Goal: Task Accomplishment & Management: Manage account settings

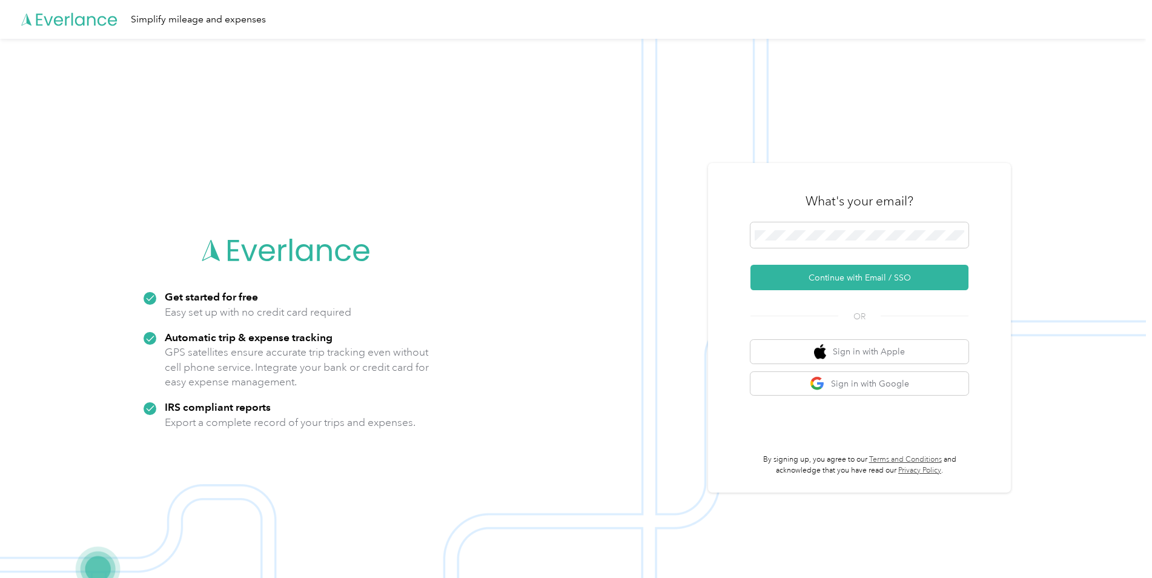
click at [913, 222] on div "What's your email?" at bounding box center [859, 201] width 218 height 42
click at [884, 277] on button "Continue with Email / SSO" at bounding box center [859, 277] width 218 height 25
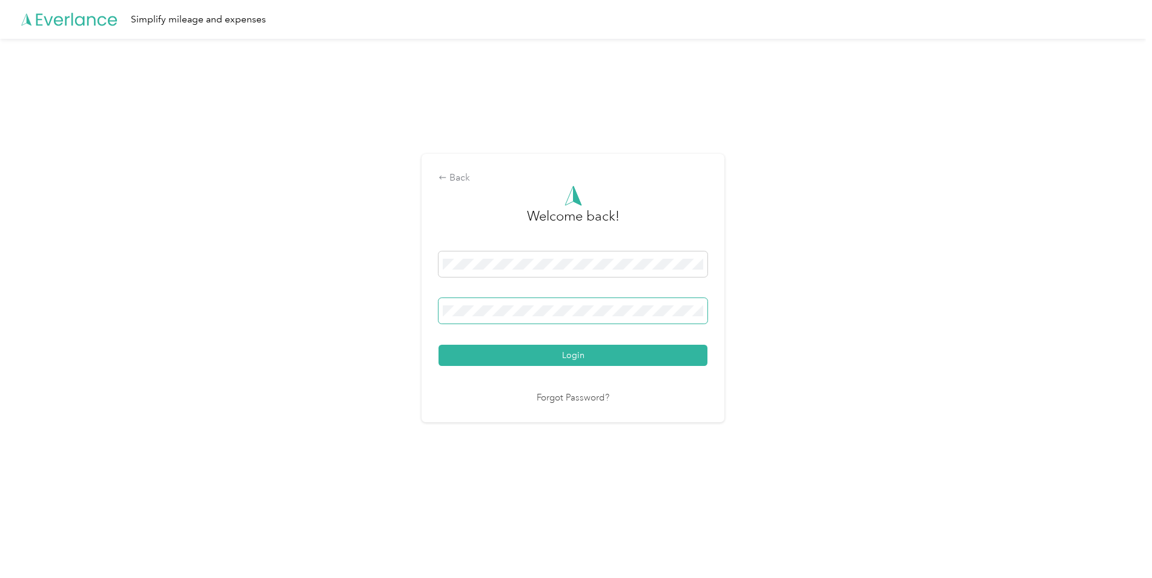
click at [666, 304] on span at bounding box center [572, 310] width 269 height 25
click at [438, 345] on button "Login" at bounding box center [572, 355] width 269 height 21
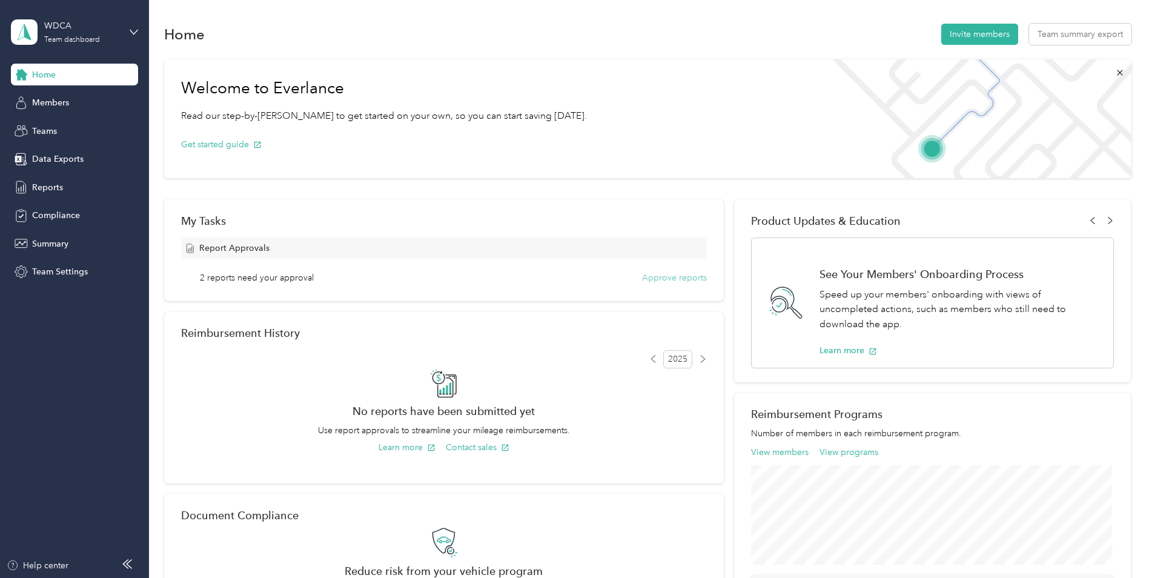
click at [680, 281] on button "Approve reports" at bounding box center [674, 277] width 65 height 13
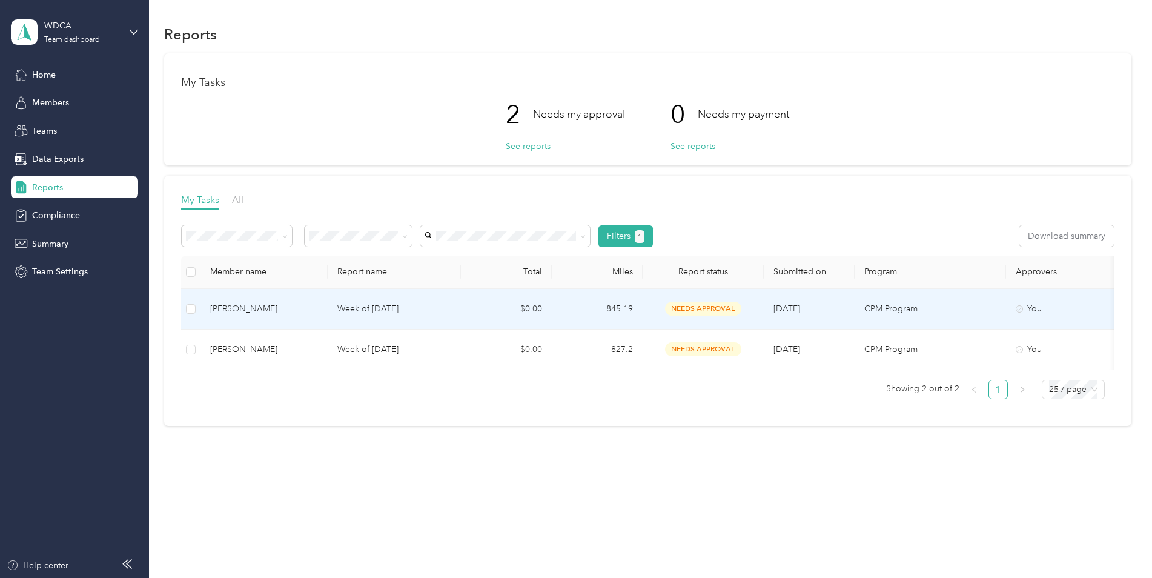
click at [598, 302] on td "845.19" at bounding box center [597, 309] width 91 height 41
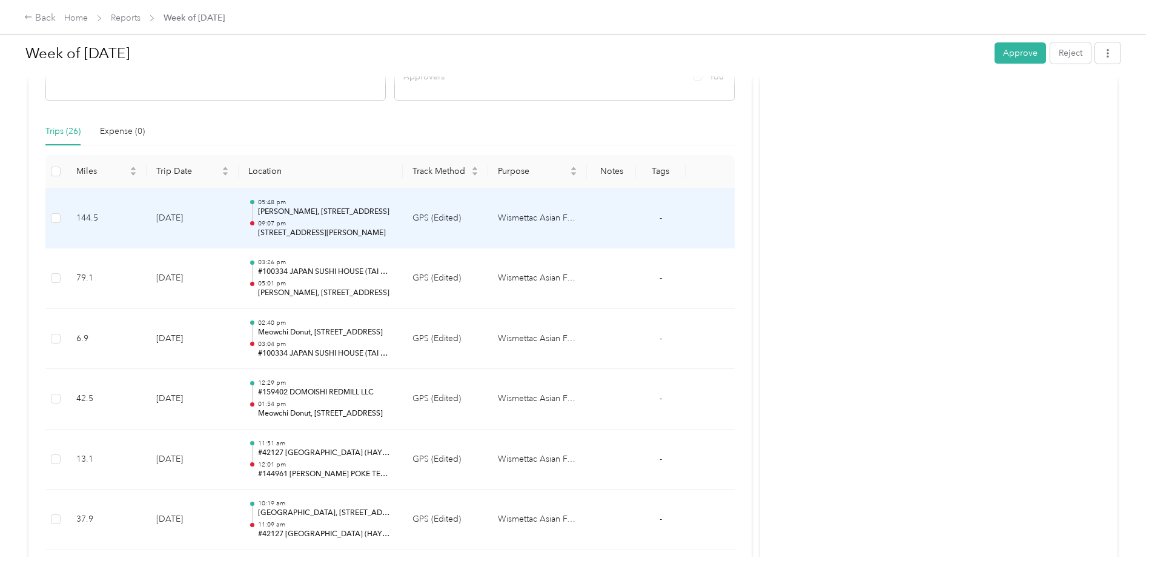
scroll to position [242, 0]
click at [523, 217] on td "Wismettac Asian Foods" at bounding box center [537, 218] width 99 height 61
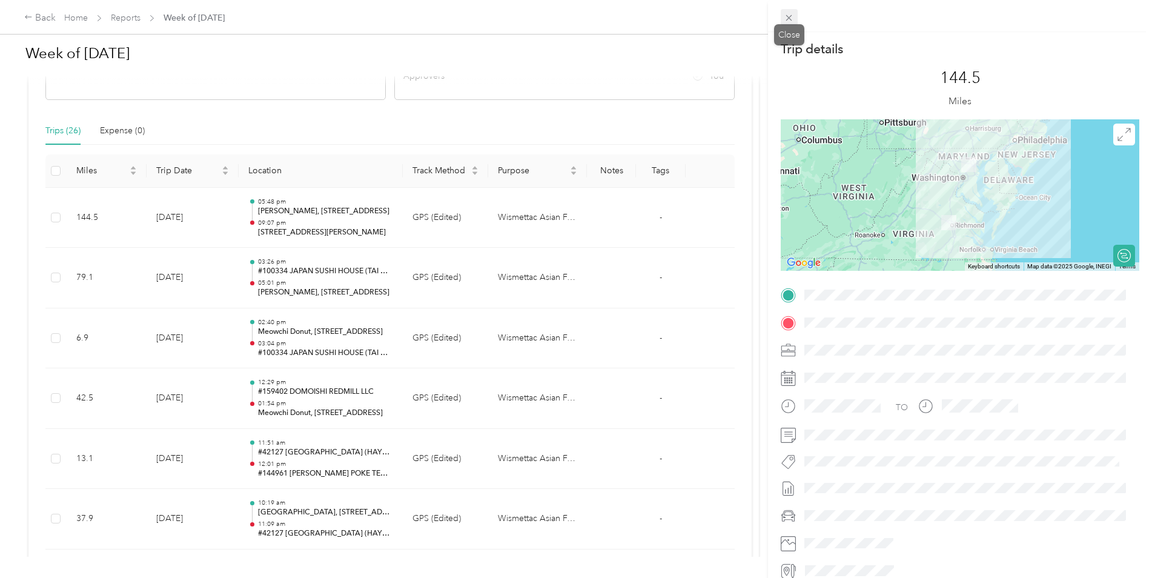
click at [792, 19] on icon at bounding box center [789, 18] width 10 height 10
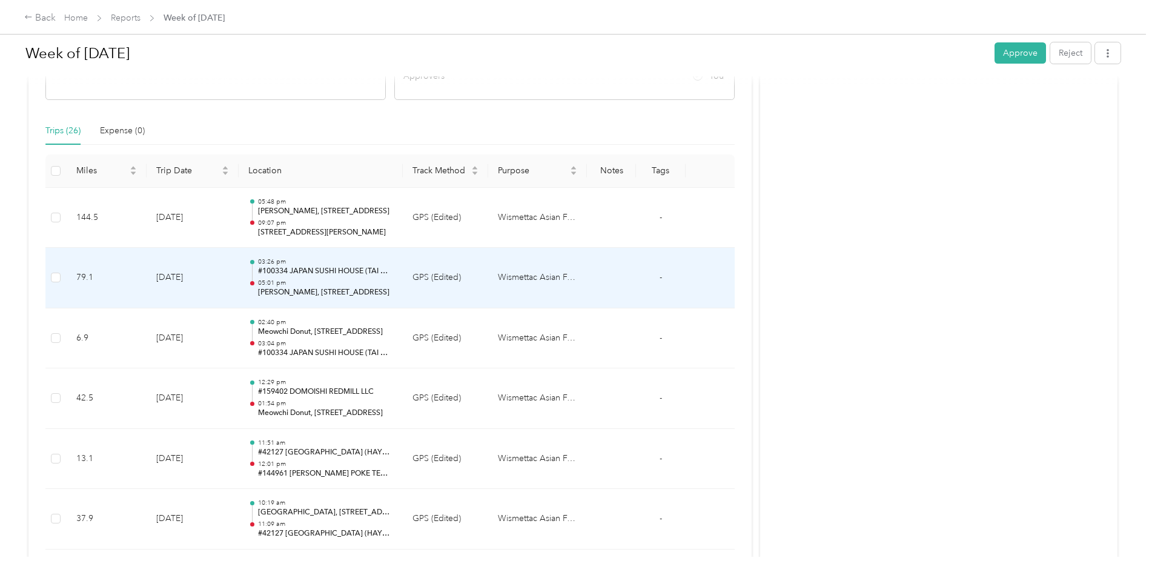
scroll to position [303, 0]
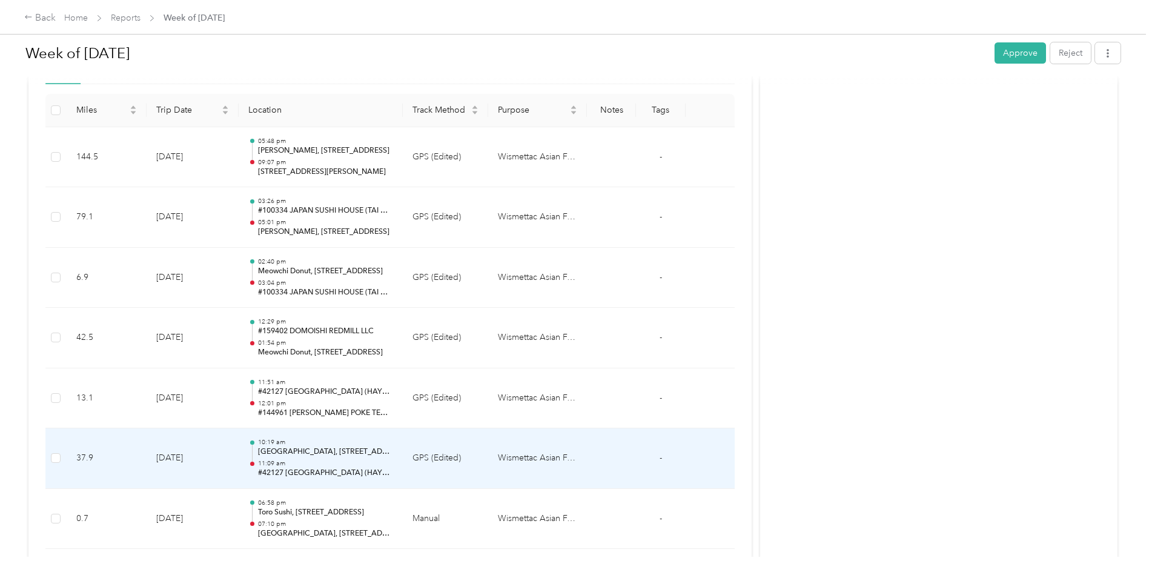
click at [393, 451] on td "10:19 am [GEOGRAPHIC_DATA], [STREET_ADDRESS] 11:09 am #[GEOGRAPHIC_DATA] (HAYDE…" at bounding box center [321, 458] width 164 height 61
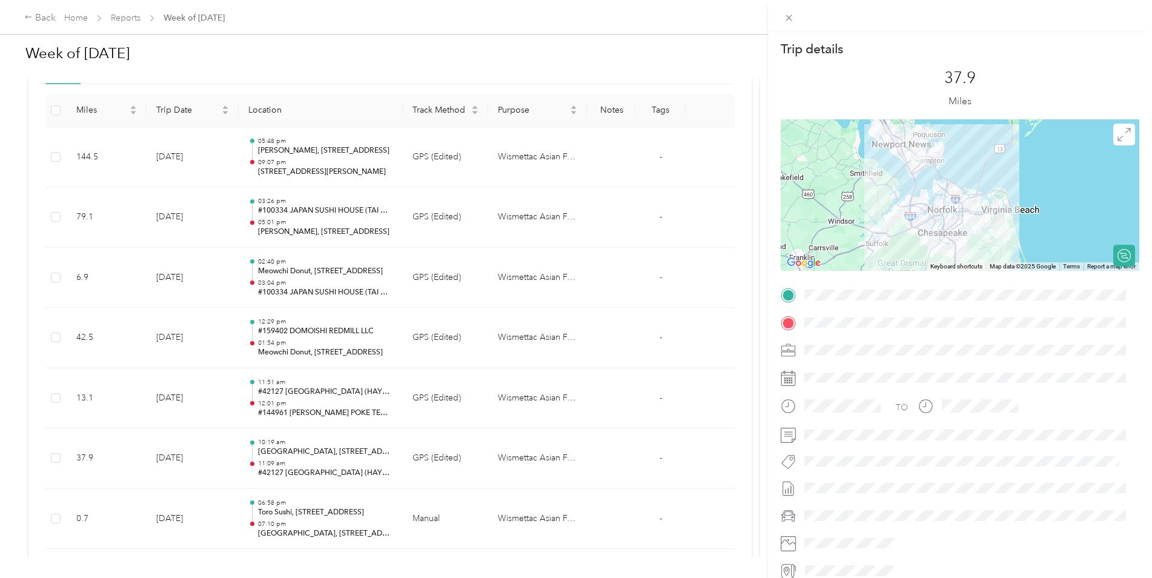
click at [394, 402] on div "Trip details This trip cannot be edited because it is either under review, appr…" at bounding box center [576, 289] width 1152 height 578
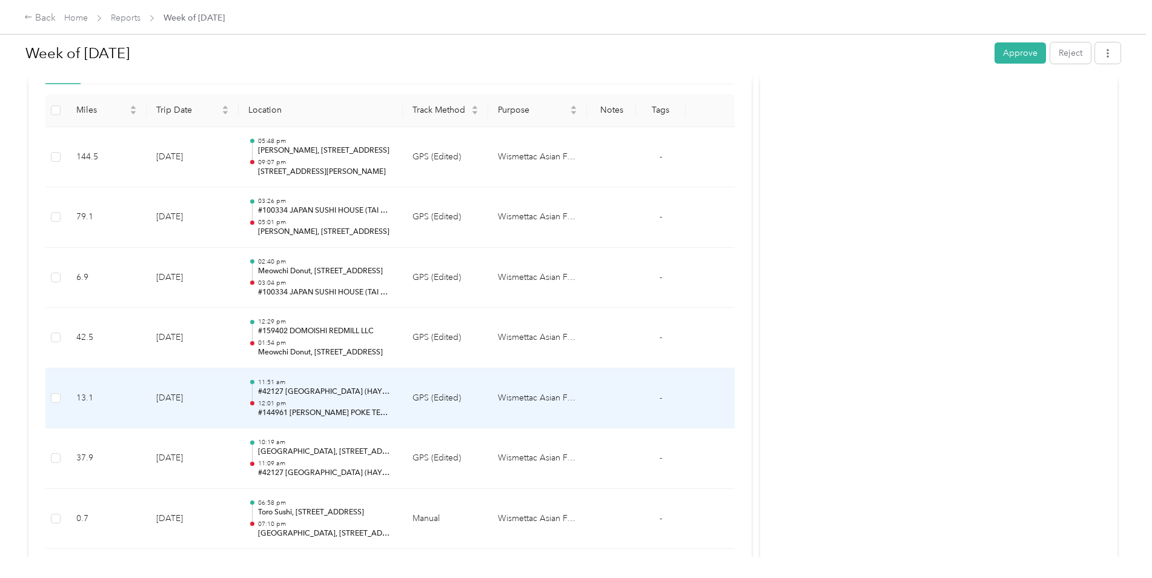
click at [394, 402] on td "11:51 am #42127 [GEOGRAPHIC_DATA] (HAYDEN FU LLC) 12:01 pm #144961 [PERSON_NAME…" at bounding box center [321, 398] width 164 height 61
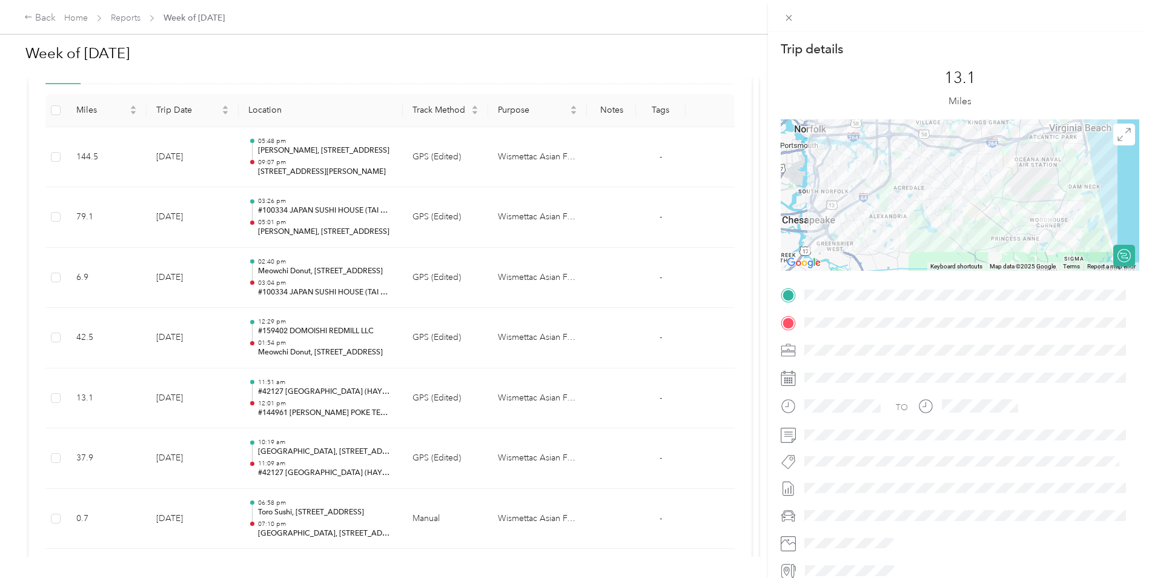
click at [399, 325] on div "Trip details This trip cannot be edited because it is either under review, appr…" at bounding box center [576, 289] width 1152 height 578
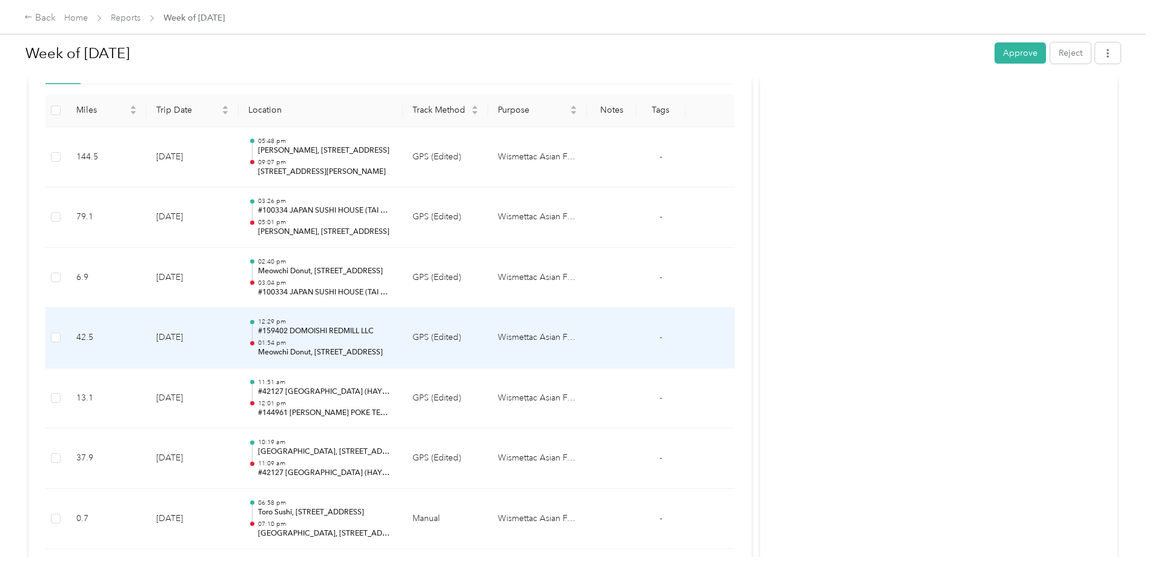
click at [399, 325] on td "12:29 pm #159402 DOMOISHI REDMILL LLC 01:54 pm Meowchi Donut, [STREET_ADDRESS]" at bounding box center [321, 338] width 164 height 61
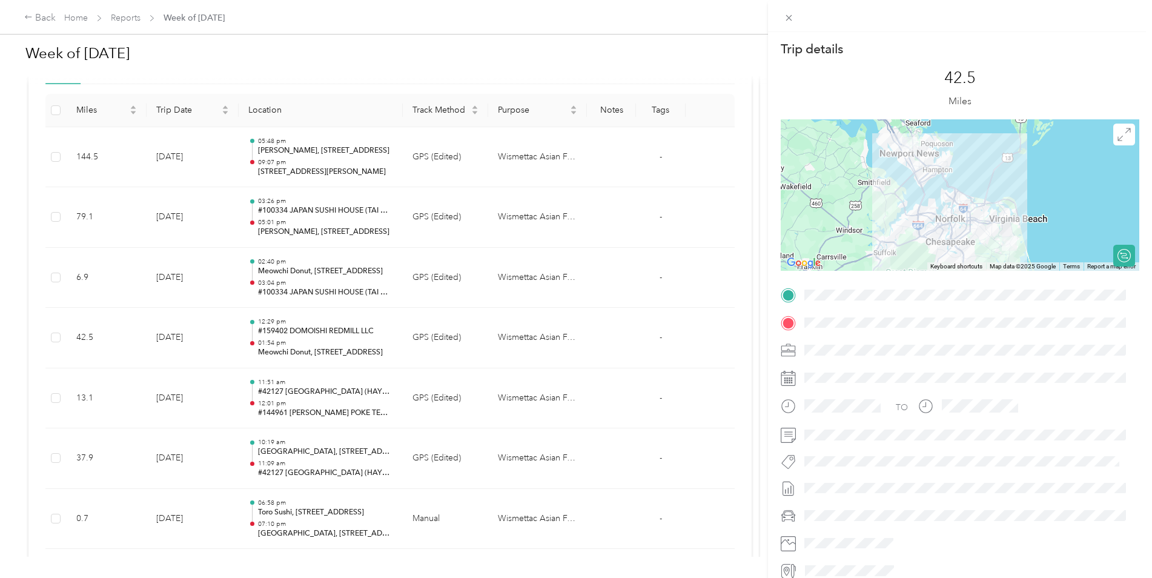
click at [415, 272] on div "Trip details This trip cannot be edited because it is either under review, appr…" at bounding box center [576, 289] width 1152 height 578
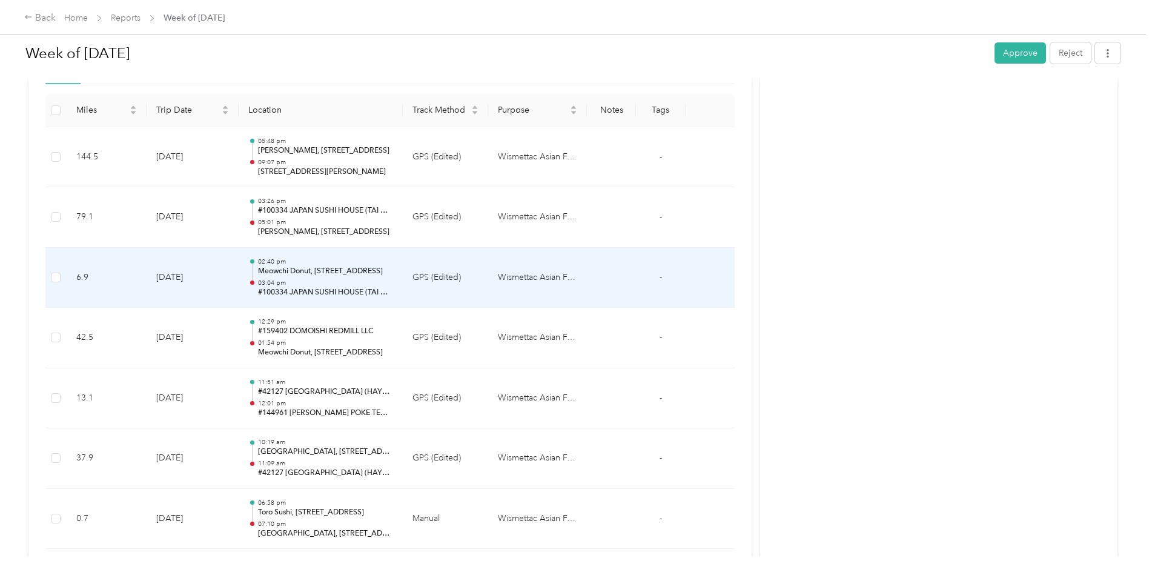
click at [415, 272] on td "GPS (Edited)" at bounding box center [445, 278] width 85 height 61
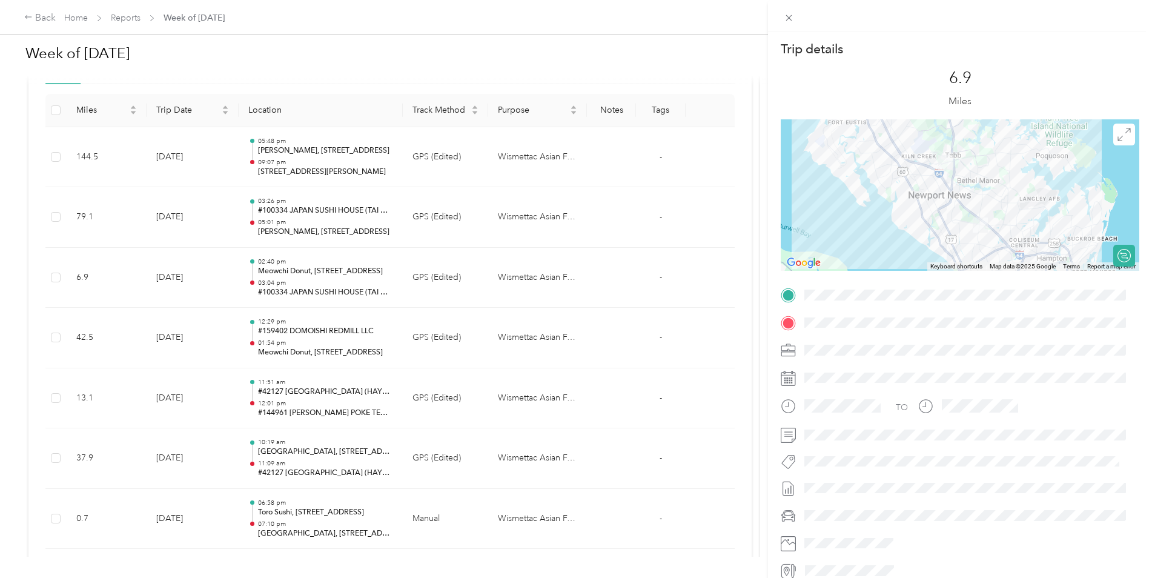
click at [417, 279] on div "Trip details This trip cannot be edited because it is either under review, appr…" at bounding box center [576, 289] width 1152 height 578
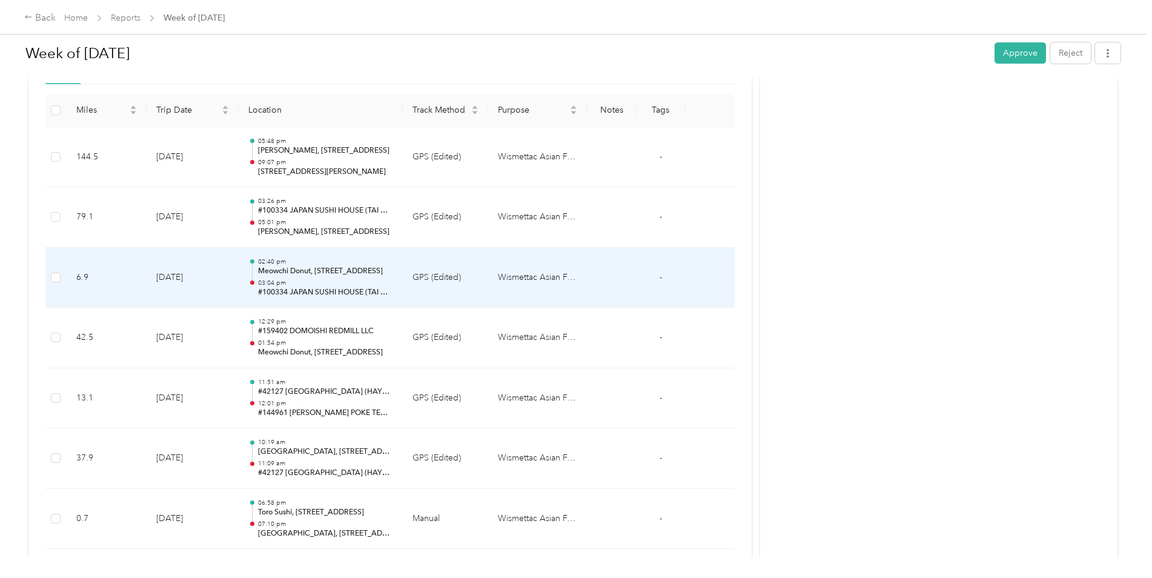
click at [411, 279] on td "GPS (Edited)" at bounding box center [445, 278] width 85 height 61
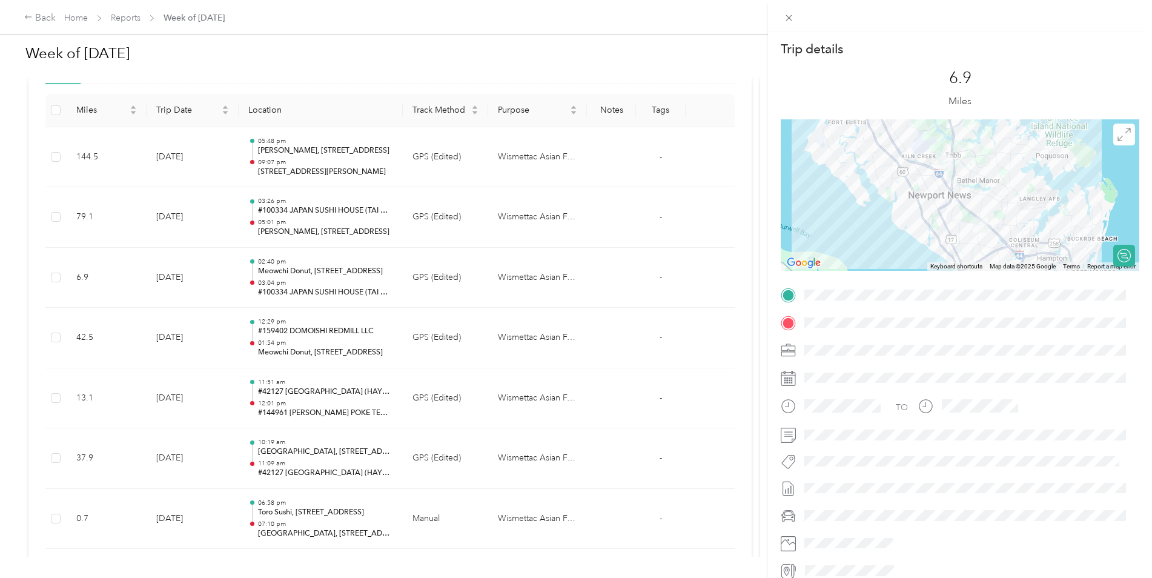
click at [417, 216] on div "Trip details This trip cannot be edited because it is either under review, appr…" at bounding box center [576, 289] width 1152 height 578
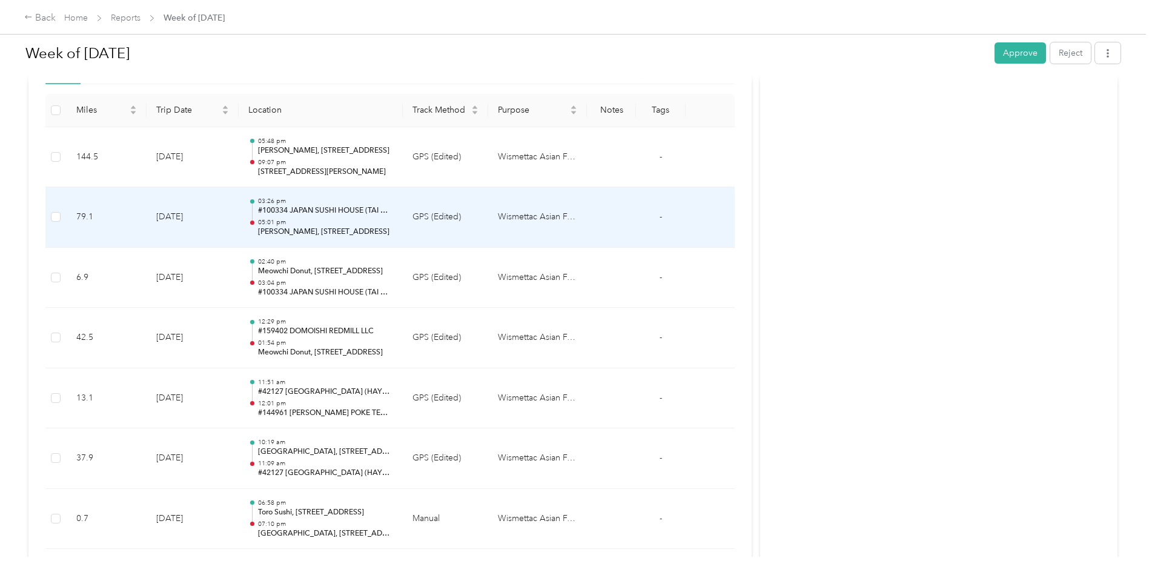
click at [417, 216] on td "GPS (Edited)" at bounding box center [445, 217] width 85 height 61
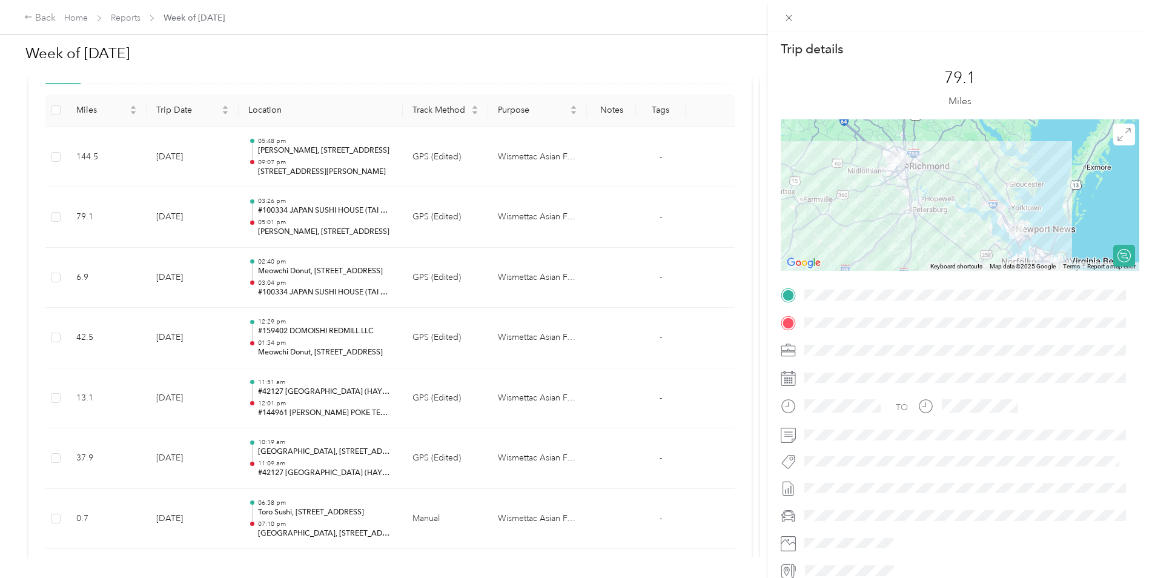
click at [420, 154] on div "Trip details This trip cannot be edited because it is either under review, appr…" at bounding box center [576, 289] width 1152 height 578
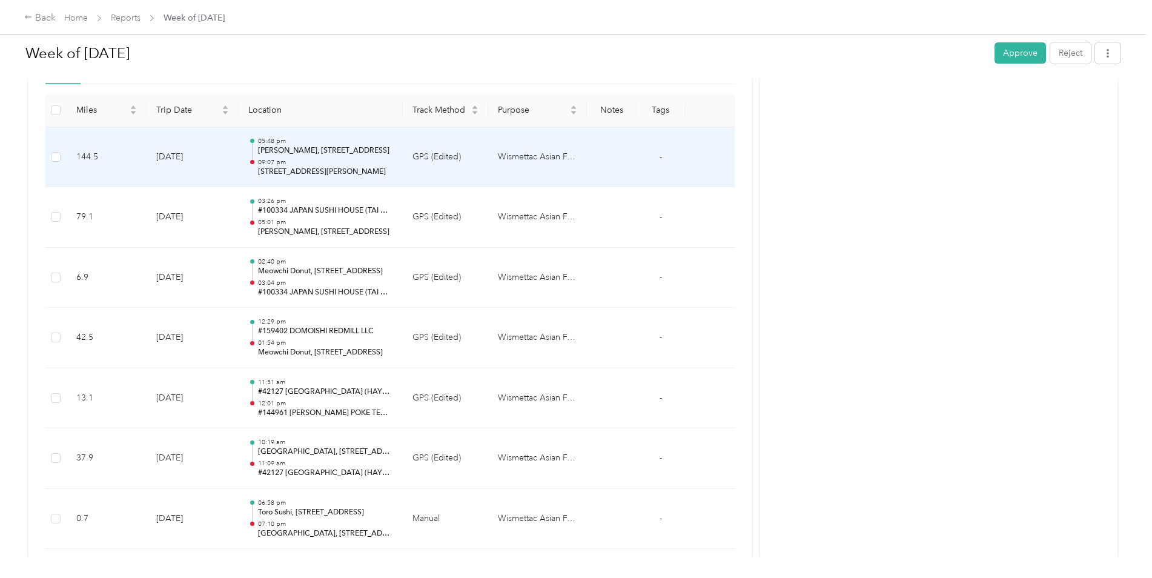
click at [420, 154] on td "GPS (Edited)" at bounding box center [445, 157] width 85 height 61
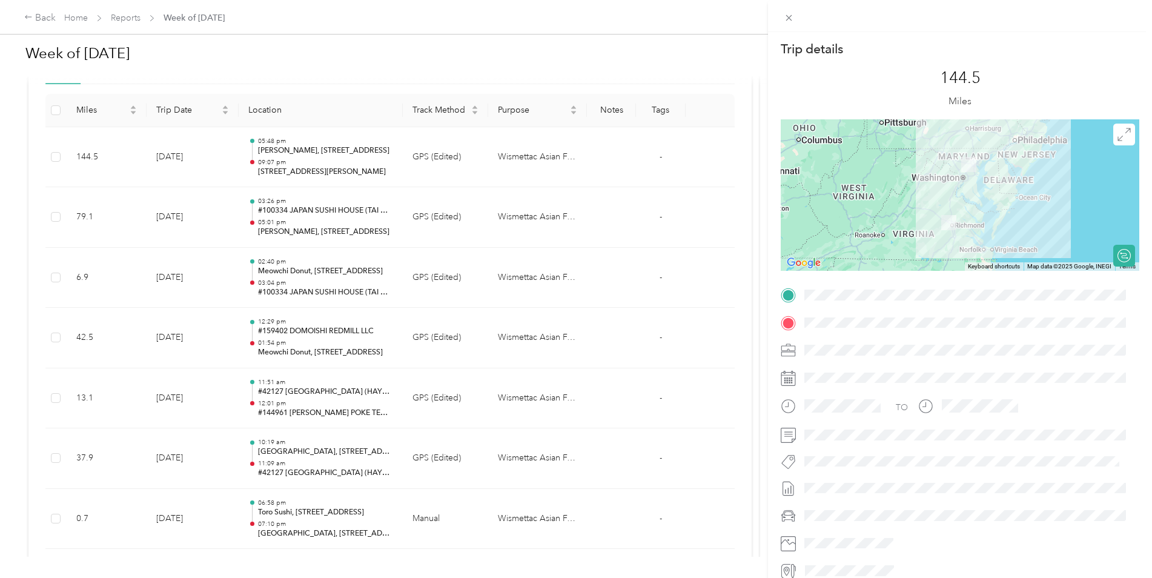
click at [404, 61] on div "Trip details This trip cannot be edited because it is either under review, appr…" at bounding box center [576, 289] width 1152 height 578
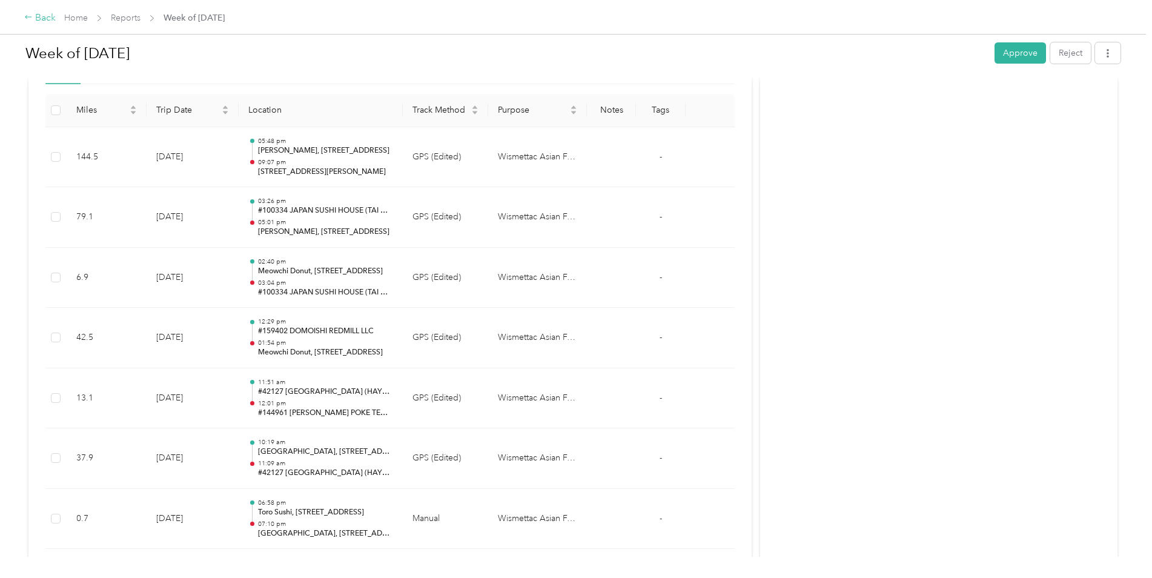
click at [53, 22] on div "Back" at bounding box center [39, 18] width 31 height 15
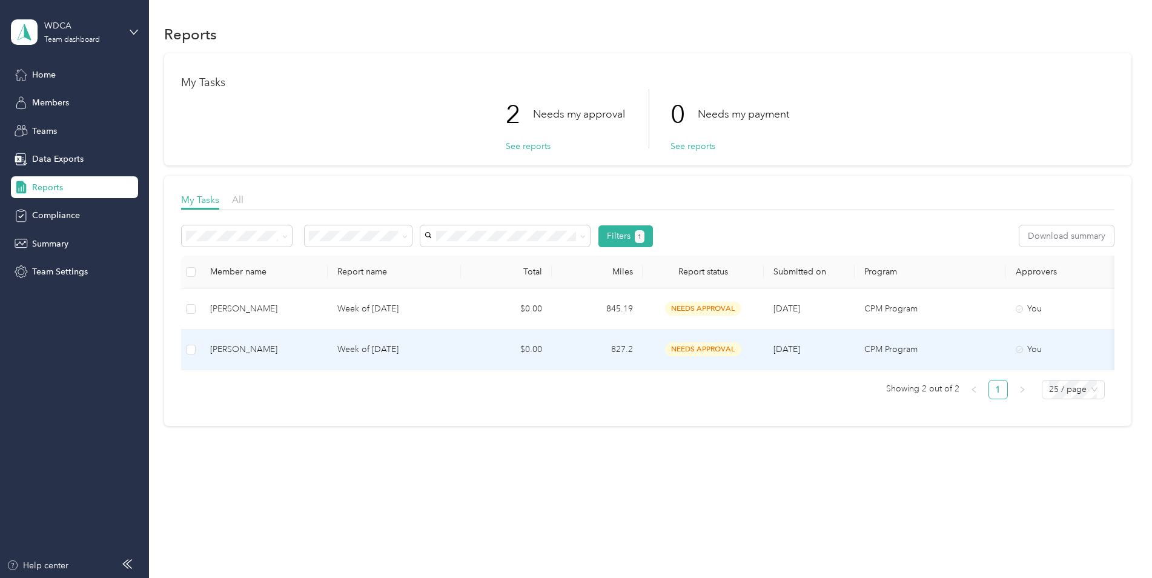
click at [402, 352] on p "Week of [DATE]" at bounding box center [394, 349] width 114 height 13
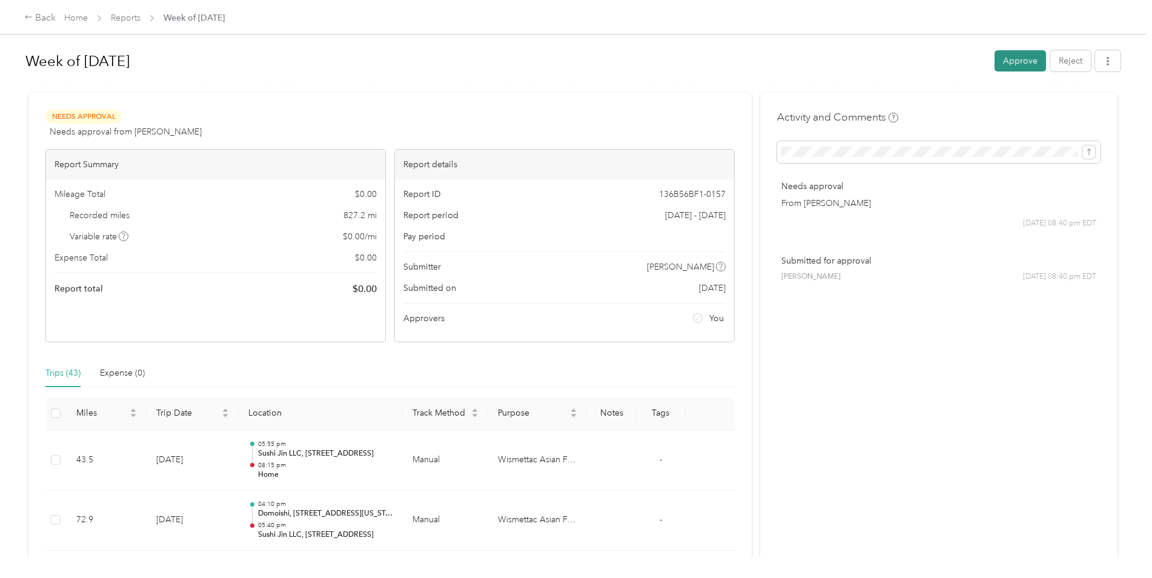
click at [1006, 59] on button "Approve" at bounding box center [1019, 60] width 51 height 21
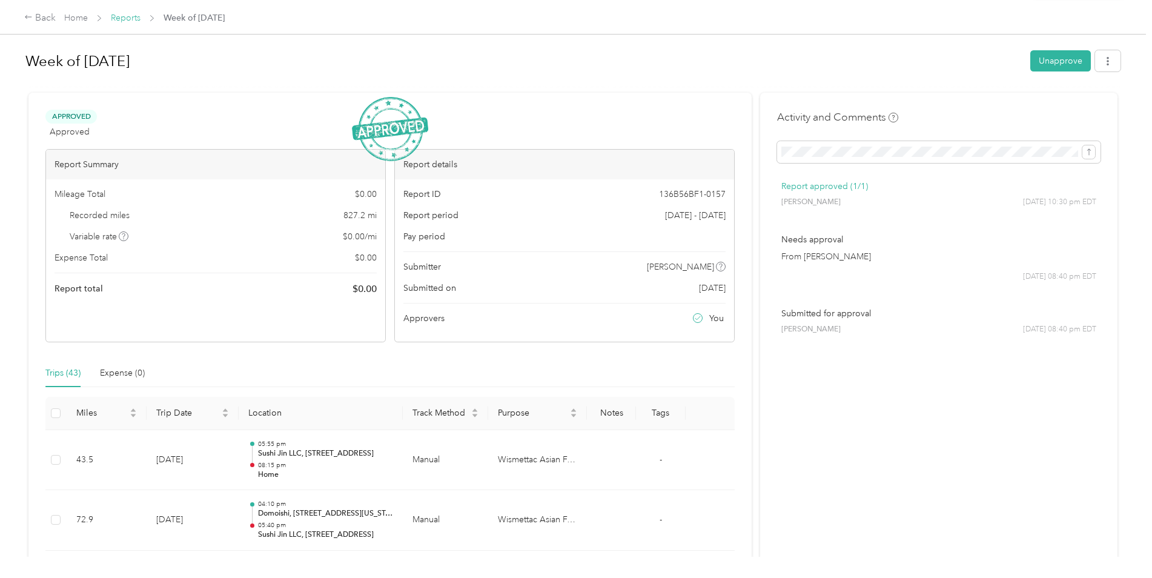
click at [137, 18] on link "Reports" at bounding box center [126, 18] width 30 height 10
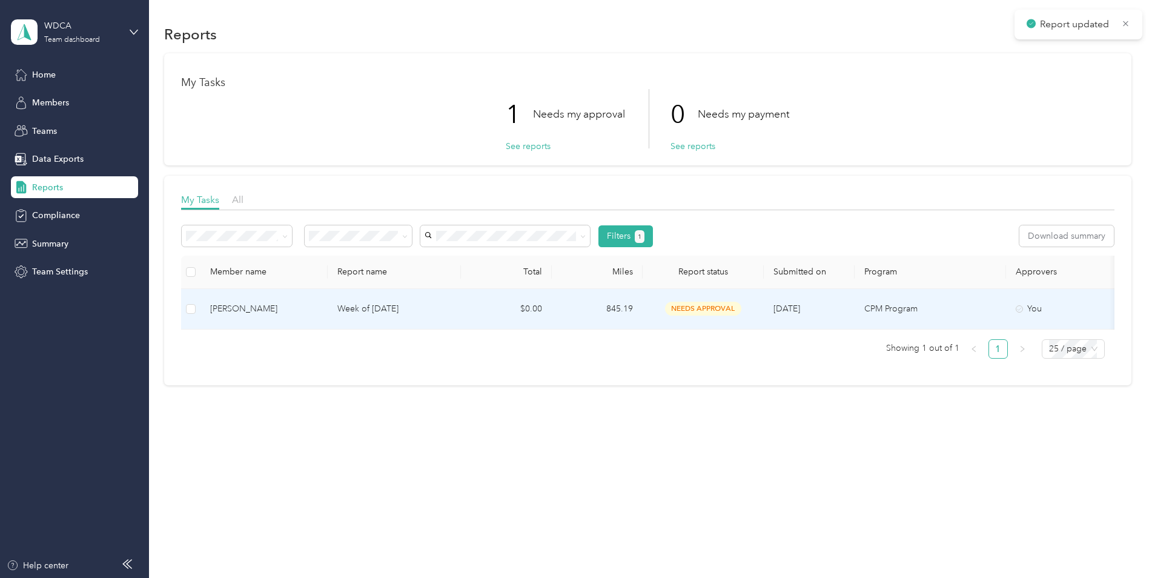
click at [410, 307] on p "Week of [DATE]" at bounding box center [394, 308] width 114 height 13
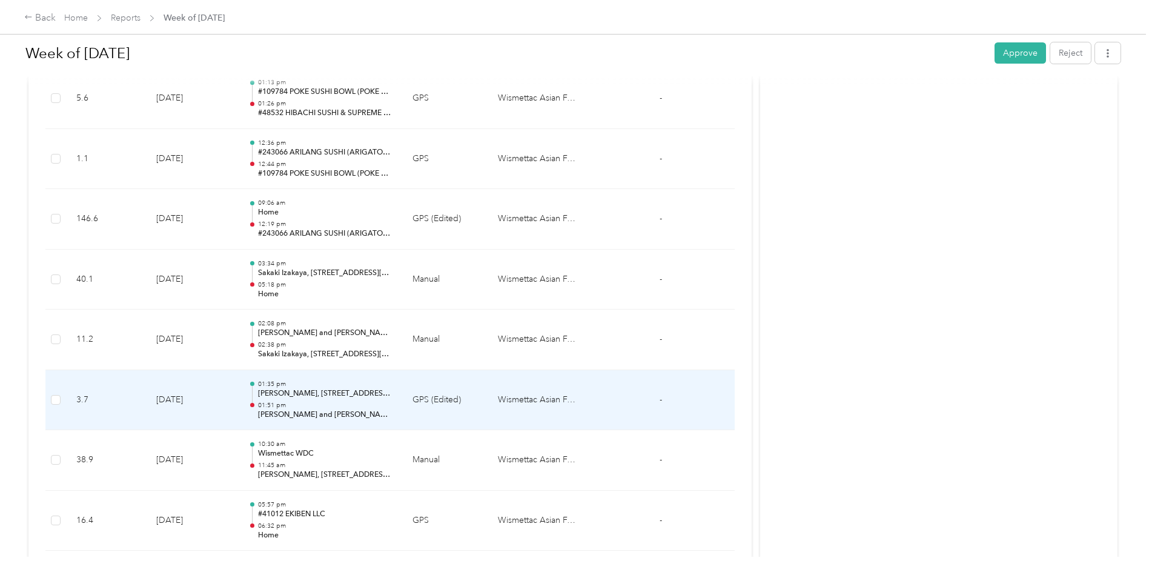
scroll to position [1046, 0]
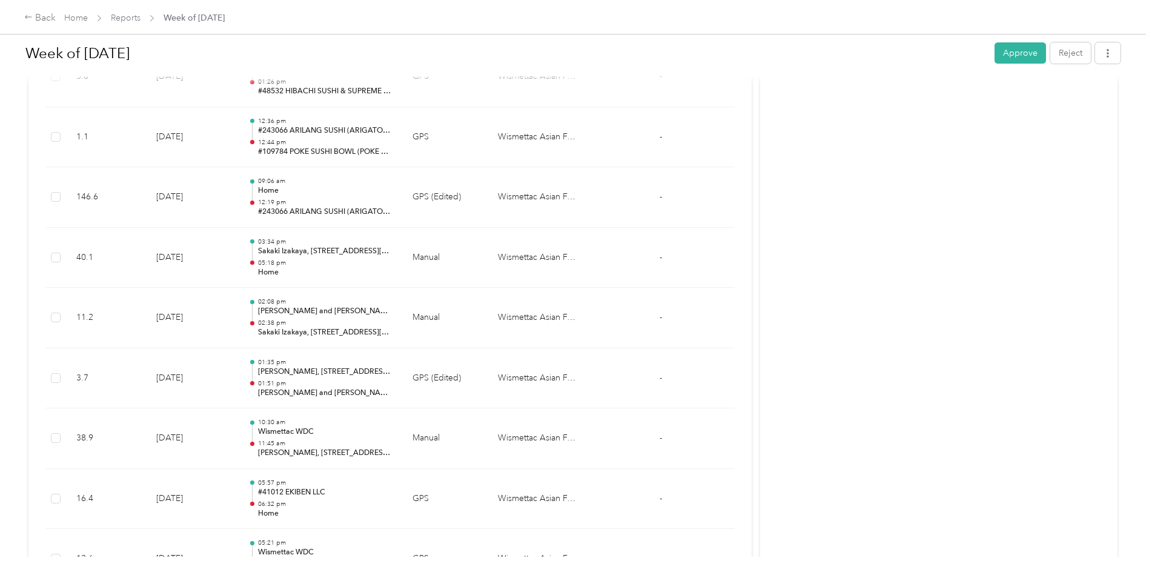
click at [127, 24] on span "Reports" at bounding box center [126, 18] width 30 height 13
click at [138, 16] on link "Reports" at bounding box center [126, 18] width 30 height 10
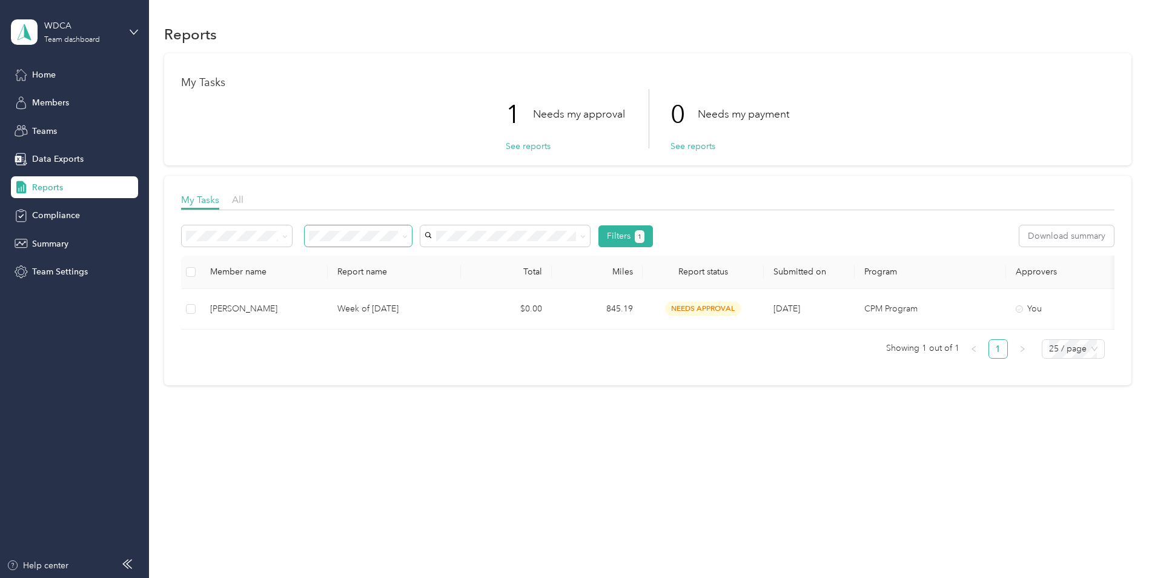
click at [402, 236] on icon at bounding box center [404, 236] width 5 height 5
click at [385, 260] on li "All" at bounding box center [358, 258] width 107 height 21
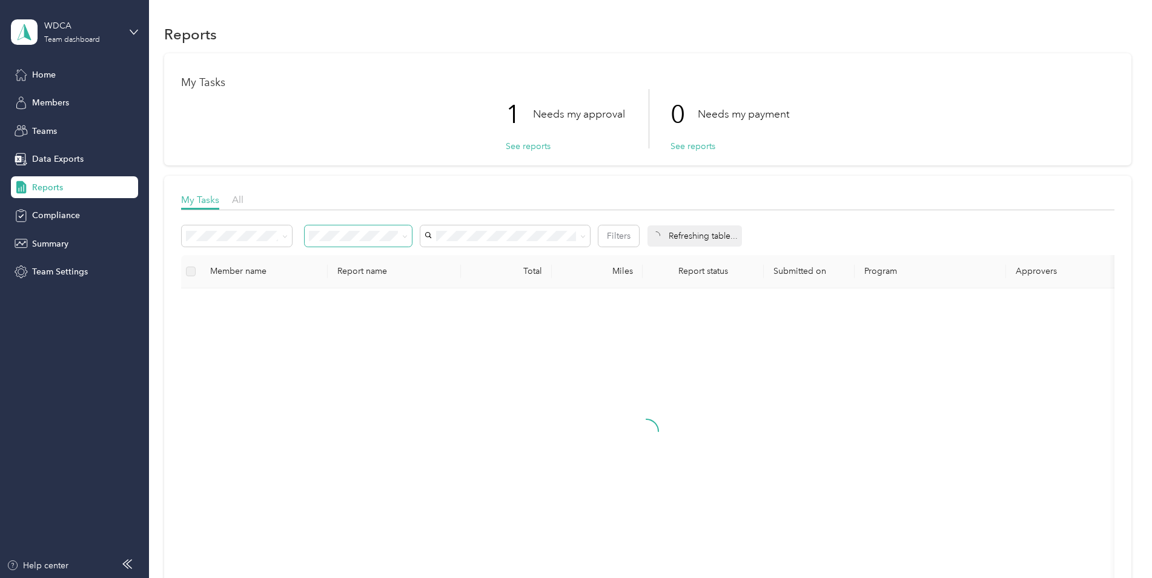
click at [297, 236] on div "Filters" at bounding box center [410, 235] width 457 height 21
click at [289, 239] on span at bounding box center [237, 235] width 110 height 21
click at [286, 239] on icon at bounding box center [284, 236] width 5 height 5
click at [389, 177] on div "My Tasks All Filters Refreshing table... Member name Report name Total Miles Re…" at bounding box center [647, 395] width 967 height 438
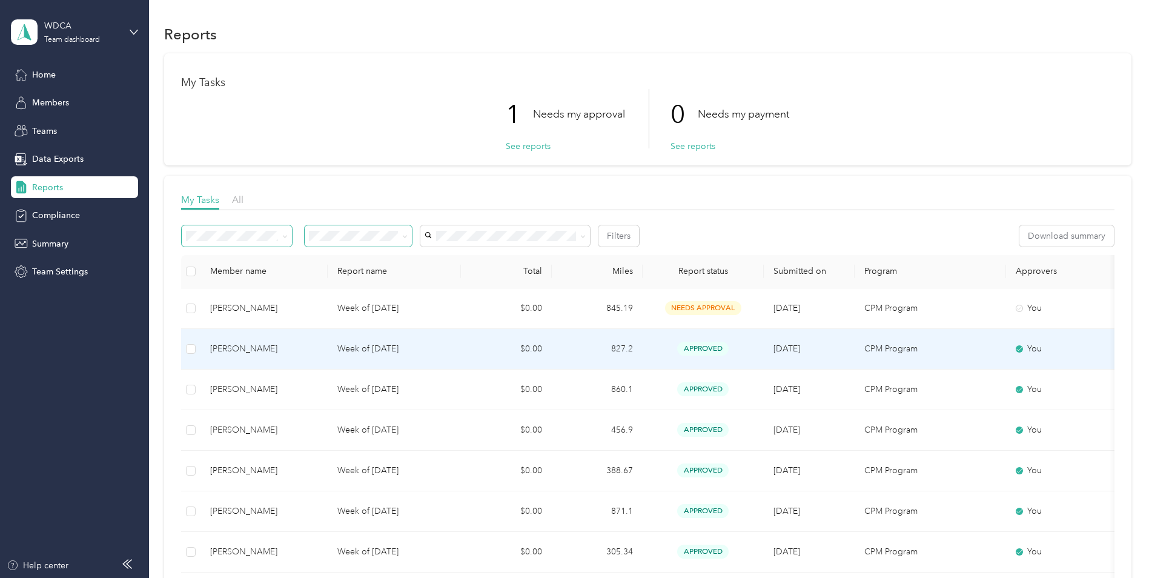
click at [379, 346] on p "Week of [DATE]" at bounding box center [394, 348] width 114 height 13
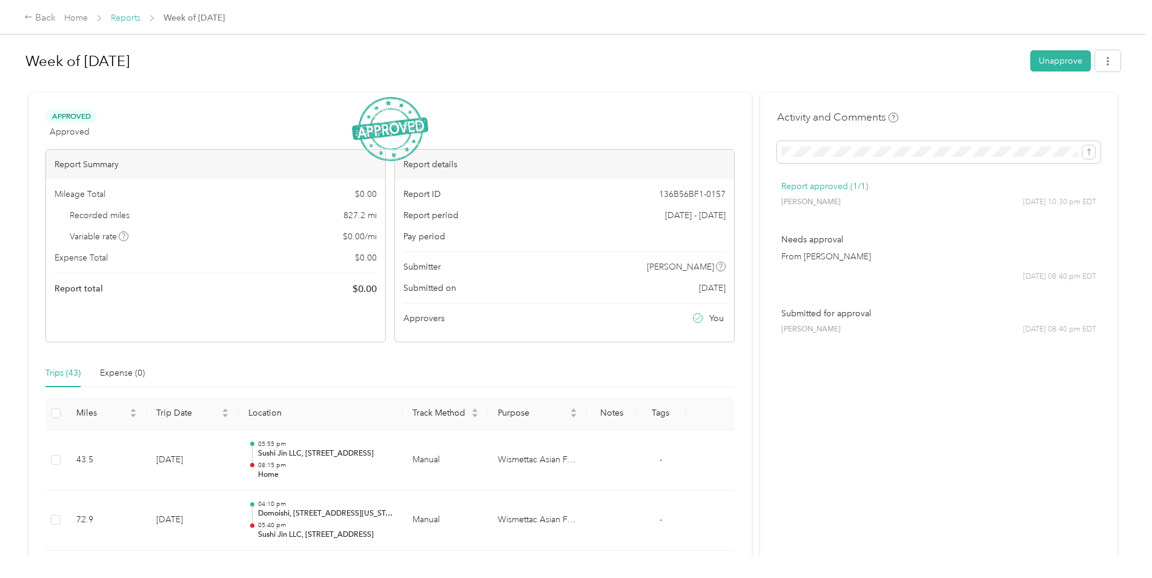
click at [130, 16] on link "Reports" at bounding box center [126, 18] width 30 height 10
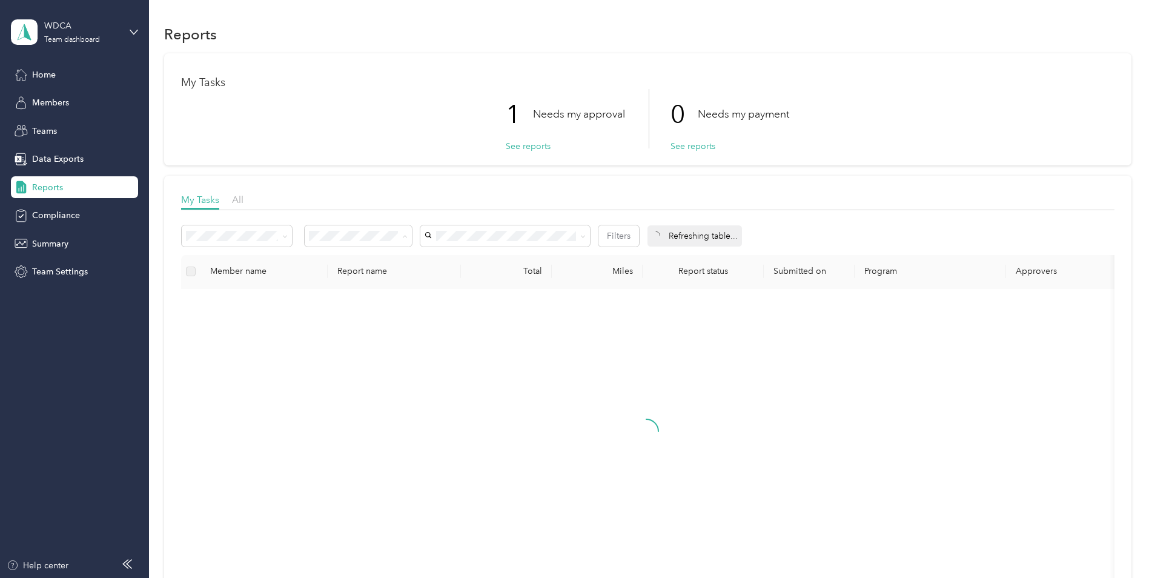
click at [373, 276] on span "Needs my approval" at bounding box center [351, 279] width 76 height 10
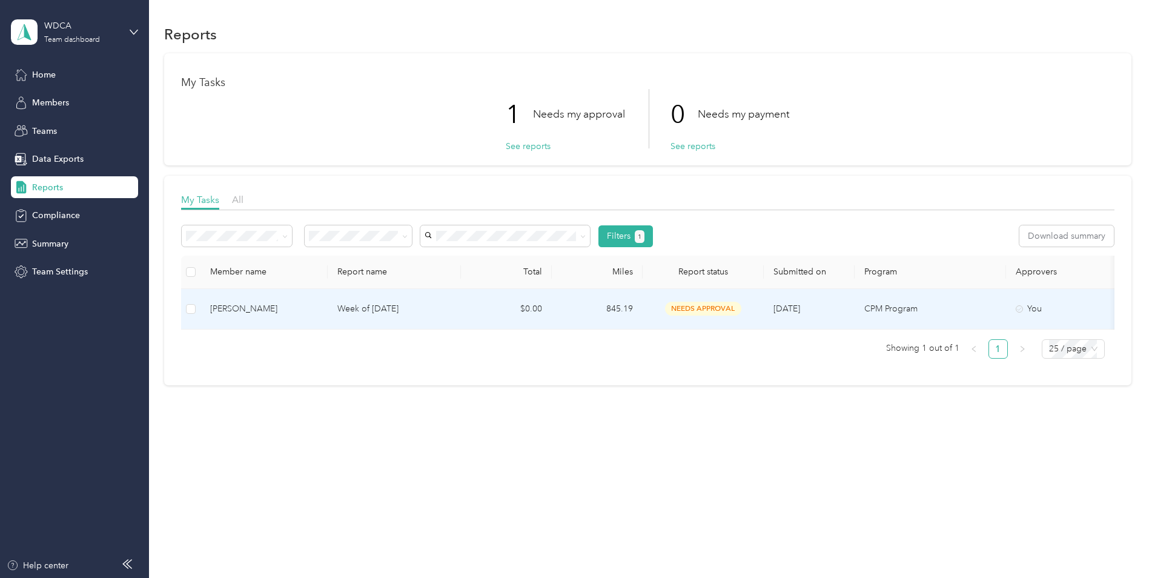
click at [607, 309] on td "845.19" at bounding box center [597, 309] width 91 height 41
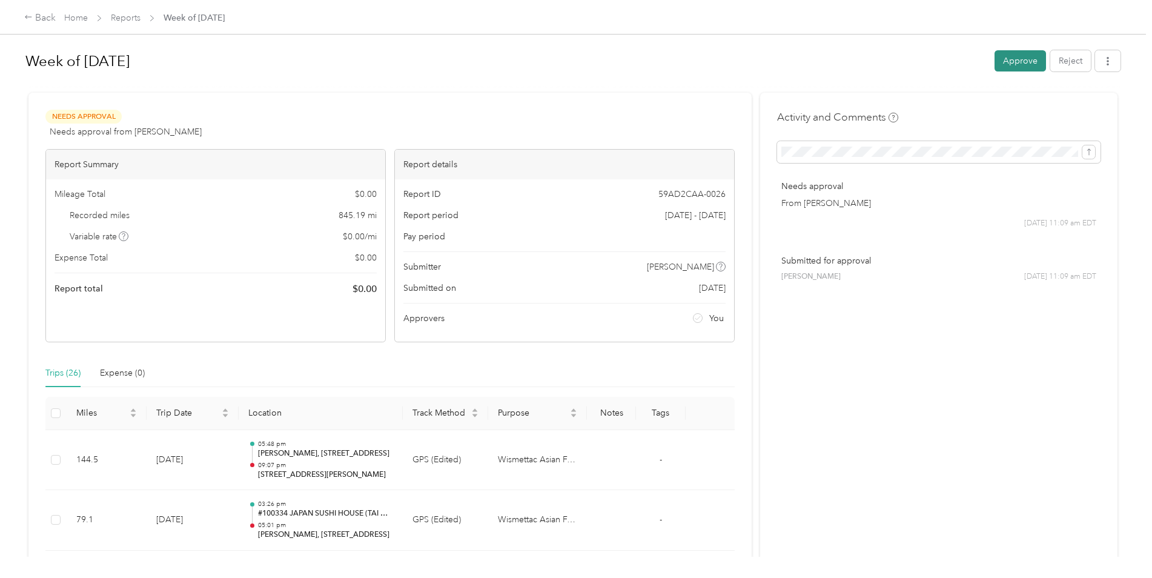
click at [999, 65] on button "Approve" at bounding box center [1019, 60] width 51 height 21
